Goal: Task Accomplishment & Management: Manage account settings

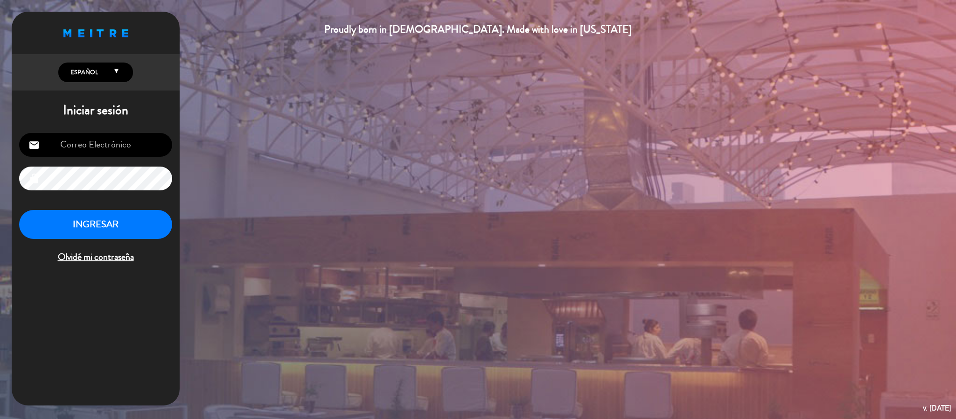
type input "[EMAIL_ADDRESS][DOMAIN_NAME]"
click at [130, 222] on button "INGRESAR" at bounding box center [95, 224] width 153 height 29
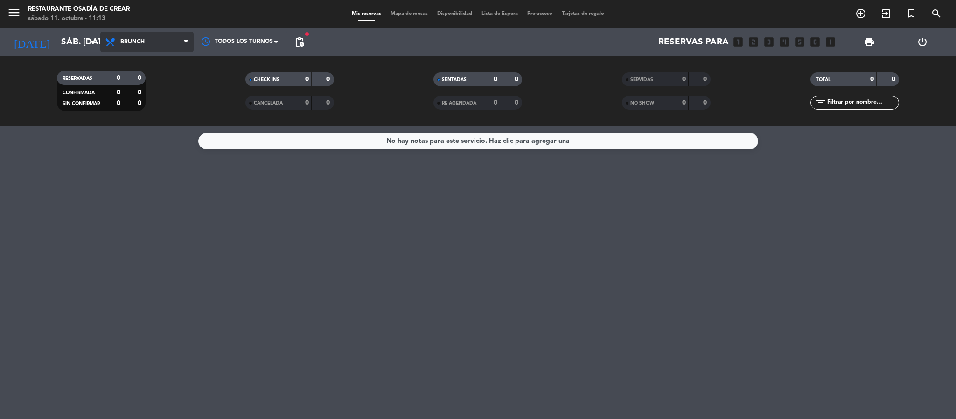
click at [162, 35] on span "Brunch" at bounding box center [146, 42] width 93 height 21
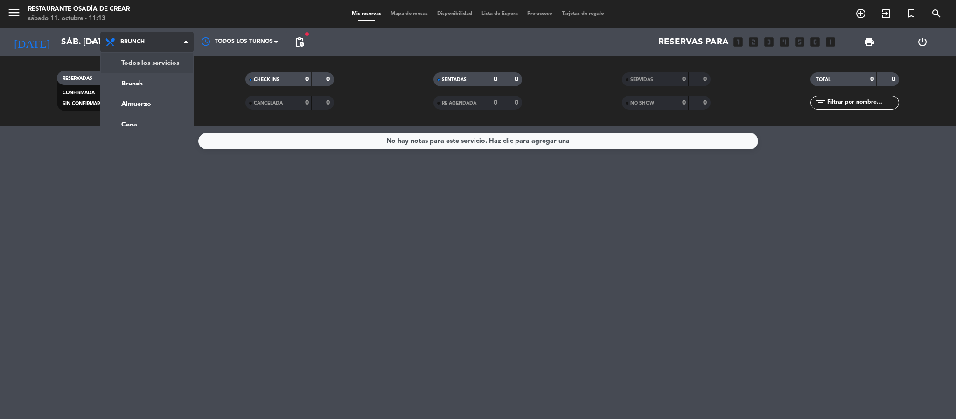
click at [168, 65] on div "menu Restaurante Osadía [PERSON_NAME] sábado 11. octubre - 11:13 Mis reservas M…" at bounding box center [478, 63] width 956 height 126
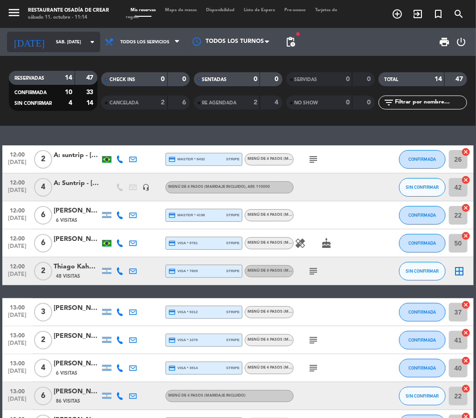
click at [87, 43] on icon "arrow_drop_down" at bounding box center [92, 41] width 11 height 11
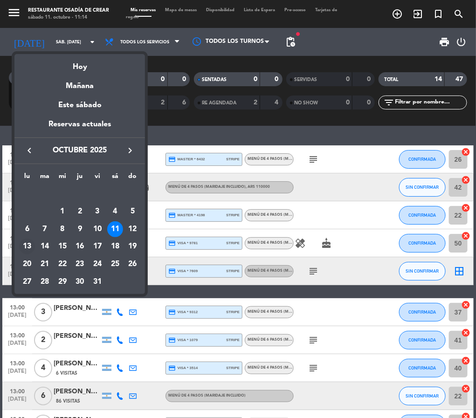
click at [27, 243] on div "13" at bounding box center [27, 247] width 16 height 16
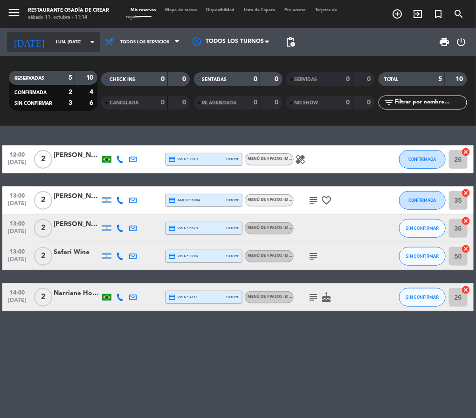
click at [87, 40] on icon "arrow_drop_down" at bounding box center [92, 41] width 11 height 11
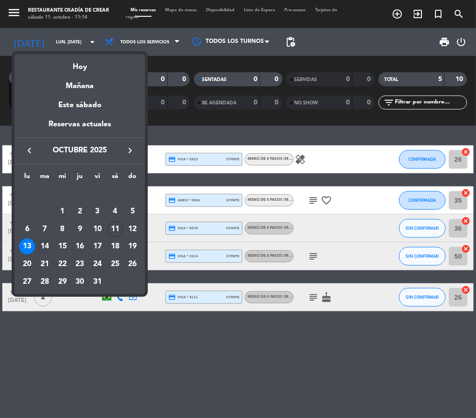
click at [45, 247] on div "14" at bounding box center [45, 247] width 16 height 16
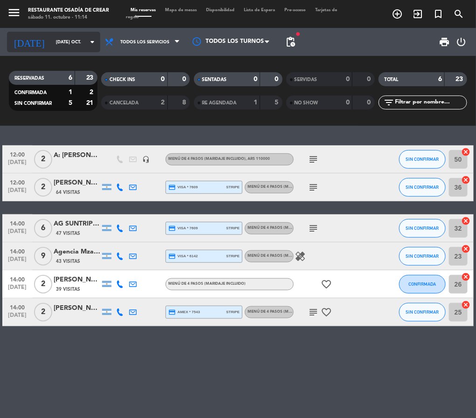
click at [87, 47] on icon "arrow_drop_down" at bounding box center [92, 41] width 11 height 11
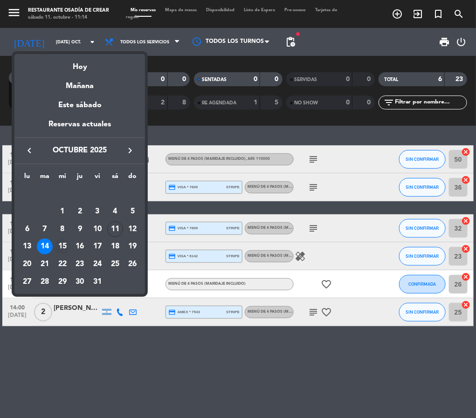
click at [60, 243] on div "15" at bounding box center [63, 247] width 16 height 16
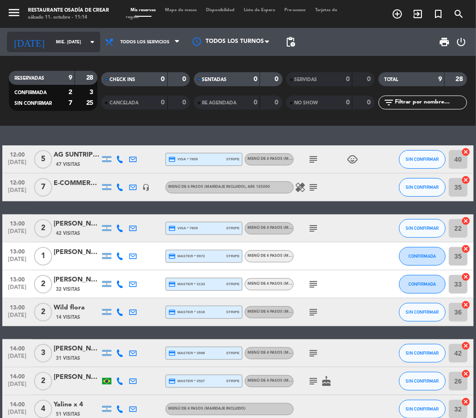
click at [82, 51] on div "[DATE] mié. [DATE] arrow_drop_down" at bounding box center [53, 42] width 93 height 21
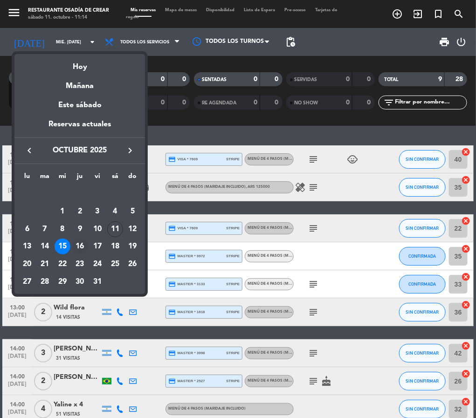
click at [81, 248] on div "16" at bounding box center [80, 247] width 16 height 16
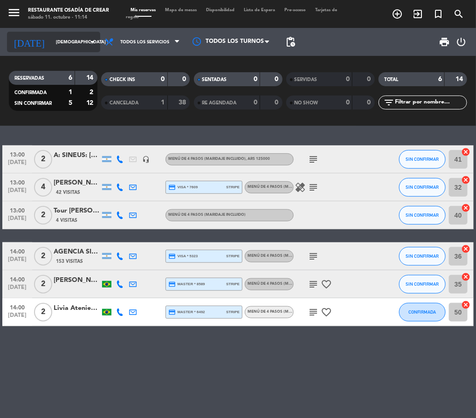
click at [79, 45] on input "[DEMOGRAPHIC_DATA] [DATE]" at bounding box center [81, 42] width 61 height 14
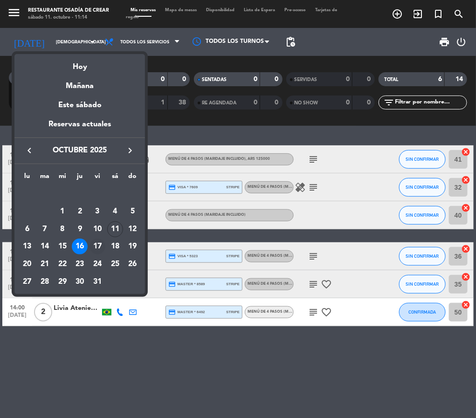
click at [97, 247] on div "17" at bounding box center [98, 247] width 16 height 16
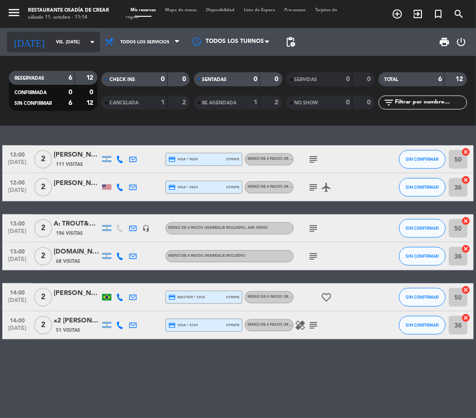
click at [87, 39] on icon "arrow_drop_down" at bounding box center [92, 41] width 11 height 11
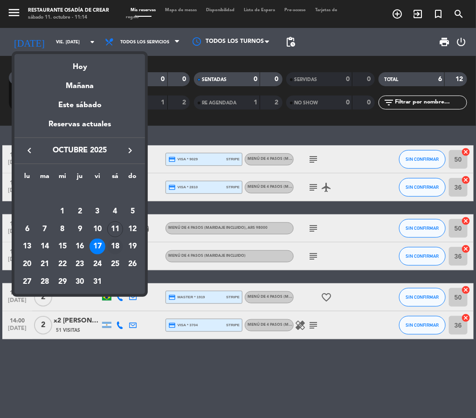
click at [114, 247] on div "18" at bounding box center [115, 247] width 16 height 16
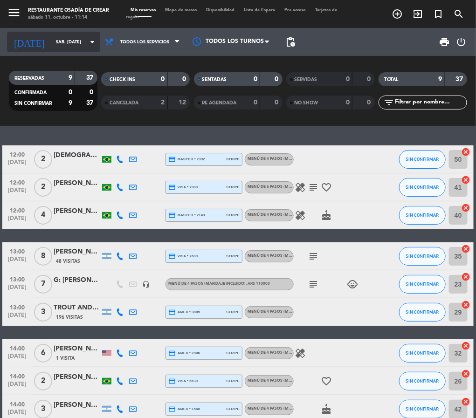
click at [76, 44] on input "sáb. [DATE]" at bounding box center [81, 42] width 61 height 14
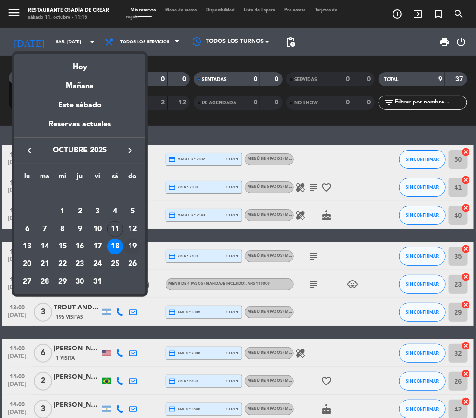
click at [132, 247] on div "19" at bounding box center [133, 247] width 16 height 16
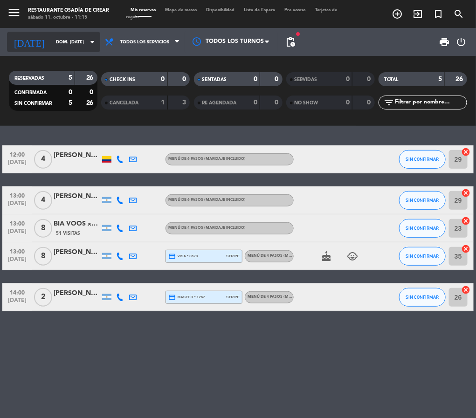
click at [77, 40] on input "dom. [DATE]" at bounding box center [81, 42] width 61 height 14
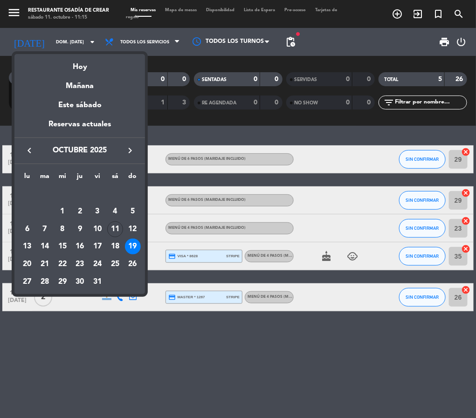
click at [83, 373] on div at bounding box center [238, 209] width 476 height 418
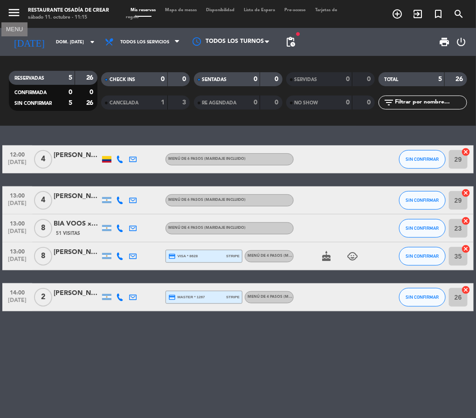
click at [14, 16] on icon "menu" at bounding box center [14, 13] width 14 height 14
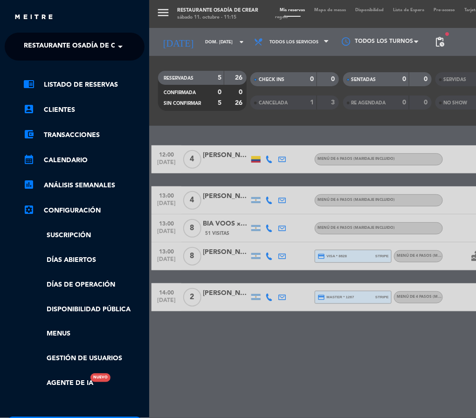
click at [120, 46] on span at bounding box center [123, 47] width 16 height 20
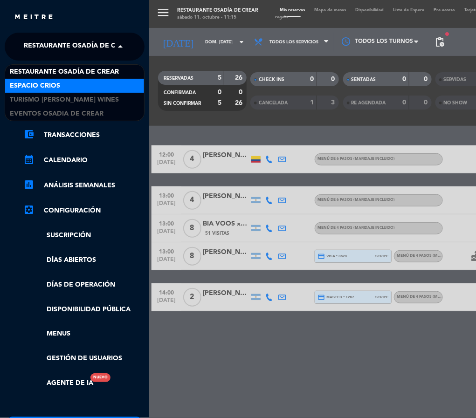
click at [112, 87] on div "Espacio Crios" at bounding box center [74, 86] width 139 height 14
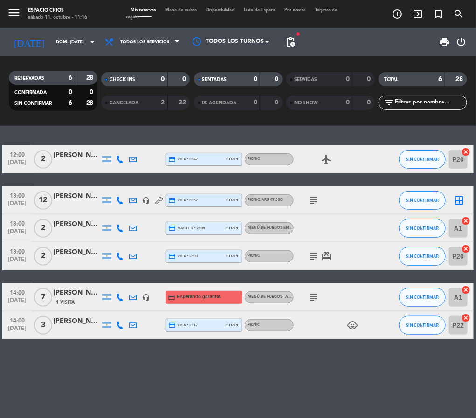
click at [193, 399] on div "12:00 [DATE] 2 [PERSON_NAME] credit_card visa * 8142 stripe PICNIC airplanemode…" at bounding box center [238, 272] width 476 height 292
click at [87, 41] on icon "arrow_drop_down" at bounding box center [92, 41] width 11 height 11
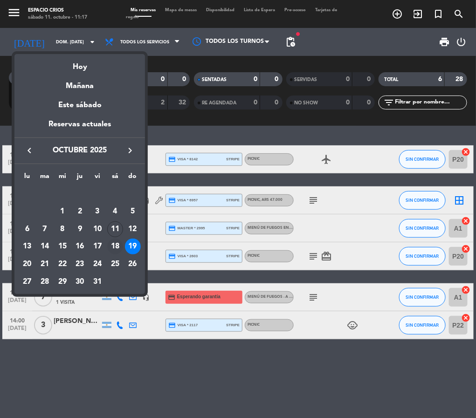
click at [109, 245] on div "18" at bounding box center [115, 247] width 16 height 16
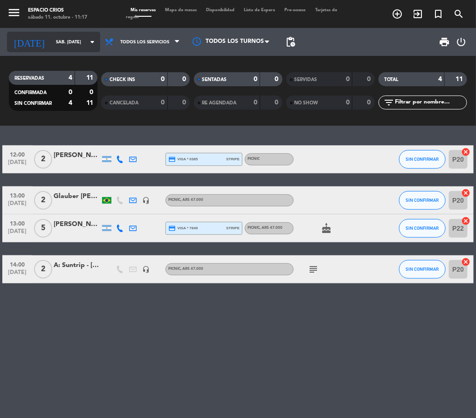
click at [91, 36] on icon "arrow_drop_down" at bounding box center [92, 41] width 11 height 11
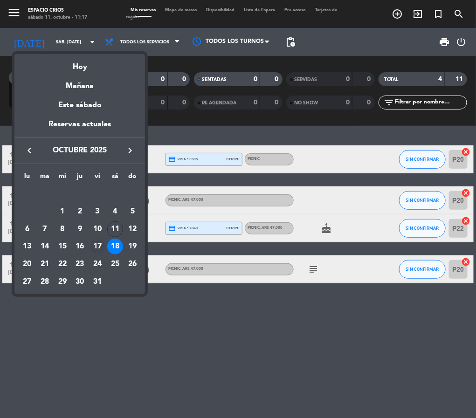
click at [99, 243] on div "17" at bounding box center [98, 247] width 16 height 16
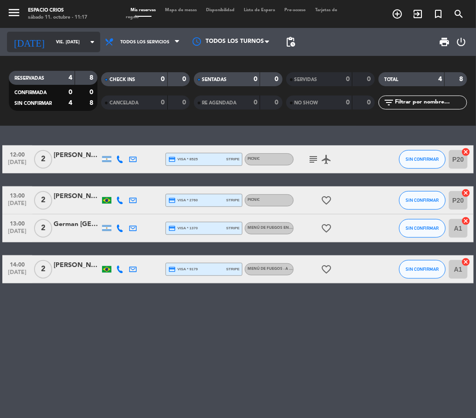
click at [87, 41] on icon "arrow_drop_down" at bounding box center [92, 41] width 11 height 11
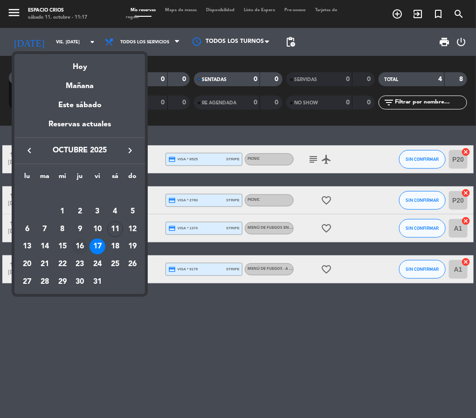
click at [77, 248] on div "16" at bounding box center [80, 247] width 16 height 16
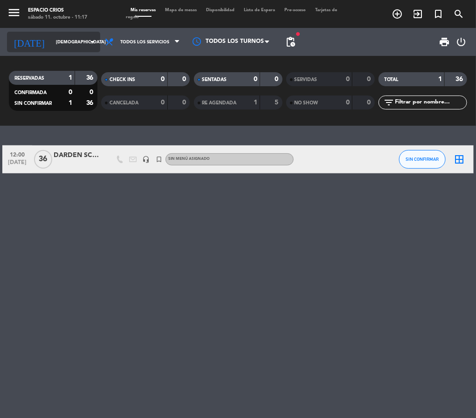
click at [87, 42] on icon "arrow_drop_down" at bounding box center [92, 41] width 11 height 11
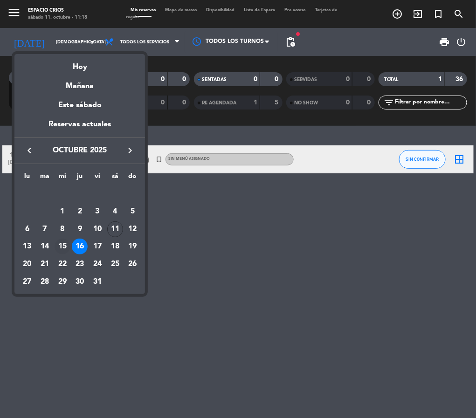
click at [59, 247] on div "15" at bounding box center [63, 247] width 16 height 16
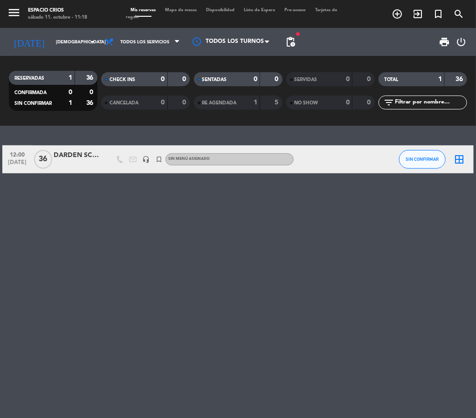
type input "mié. [DATE]"
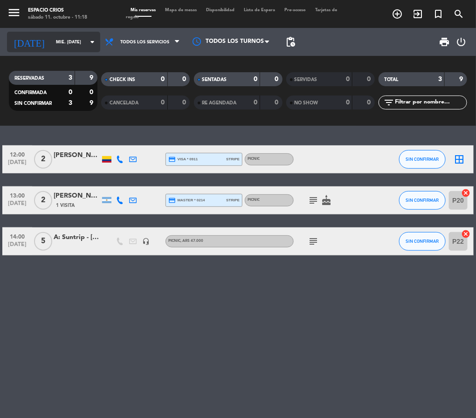
click at [87, 45] on icon "arrow_drop_down" at bounding box center [92, 41] width 11 height 11
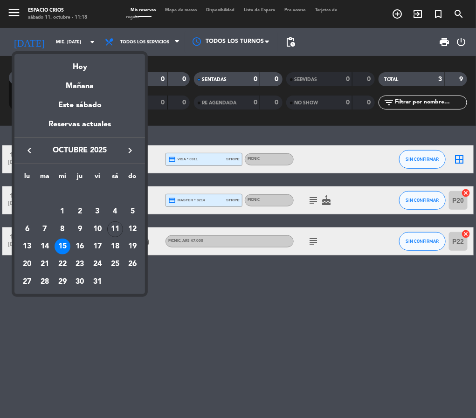
click at [81, 341] on div at bounding box center [238, 209] width 476 height 418
